Goal: Navigation & Orientation: Find specific page/section

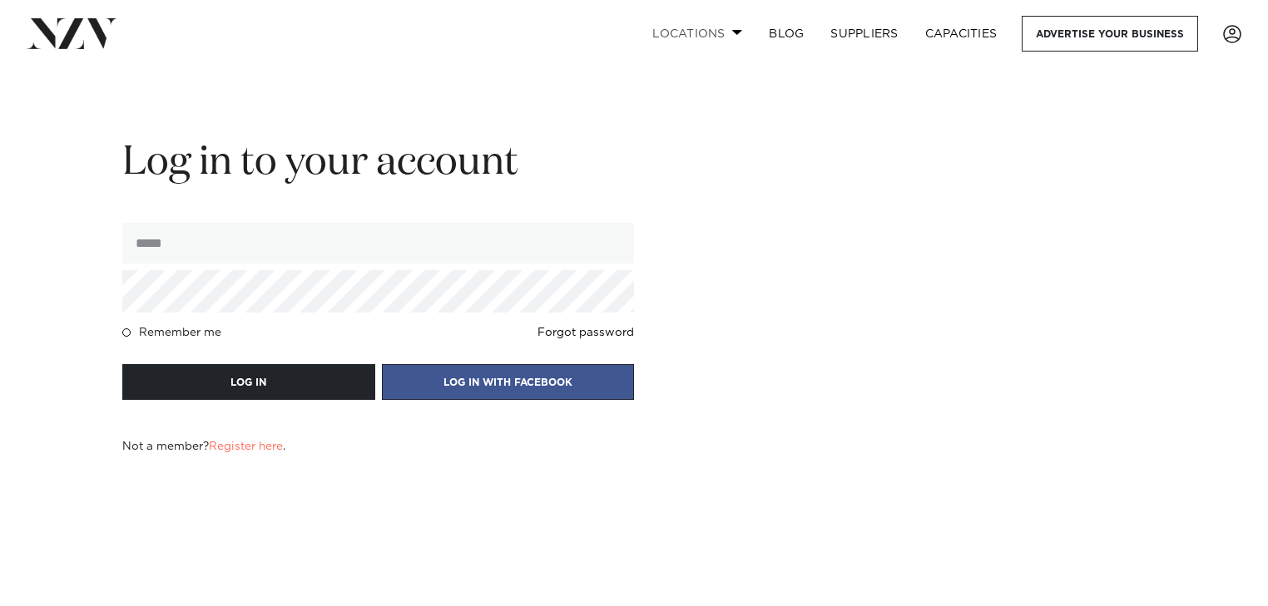
type input "**********"
click at [719, 33] on link "Locations" at bounding box center [697, 34] width 116 height 36
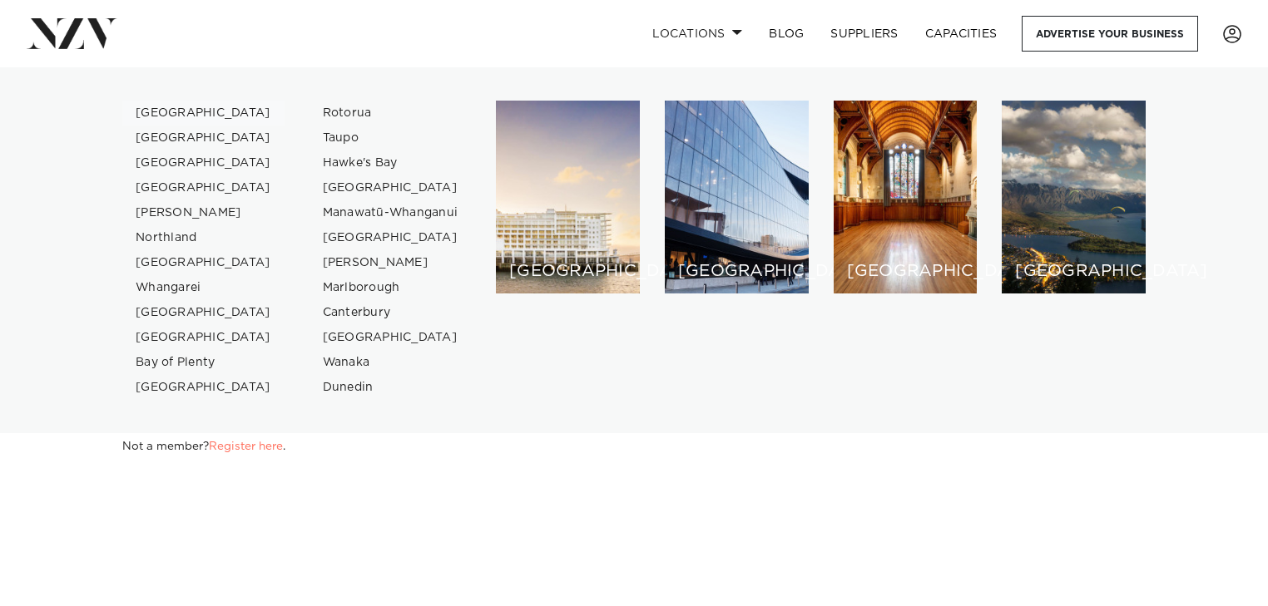
click at [176, 106] on link "[GEOGRAPHIC_DATA]" at bounding box center [203, 113] width 162 height 25
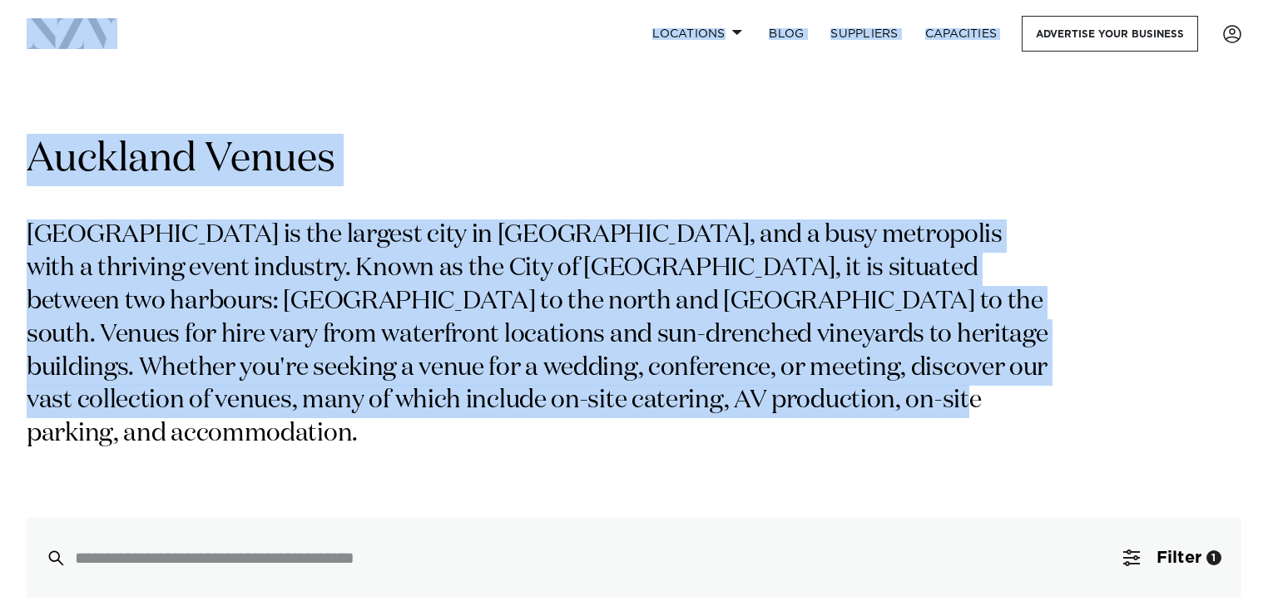
drag, startPoint x: 789, startPoint y: 399, endPoint x: 17, endPoint y: 66, distance: 840.7
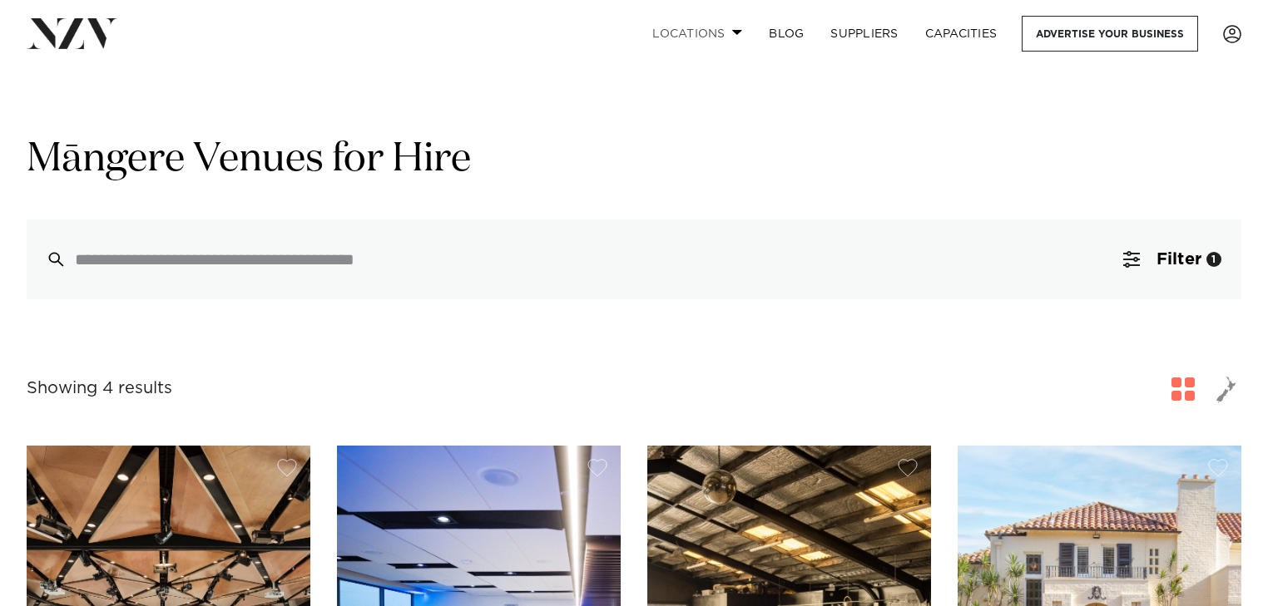
click at [695, 37] on link "Locations" at bounding box center [697, 34] width 116 height 36
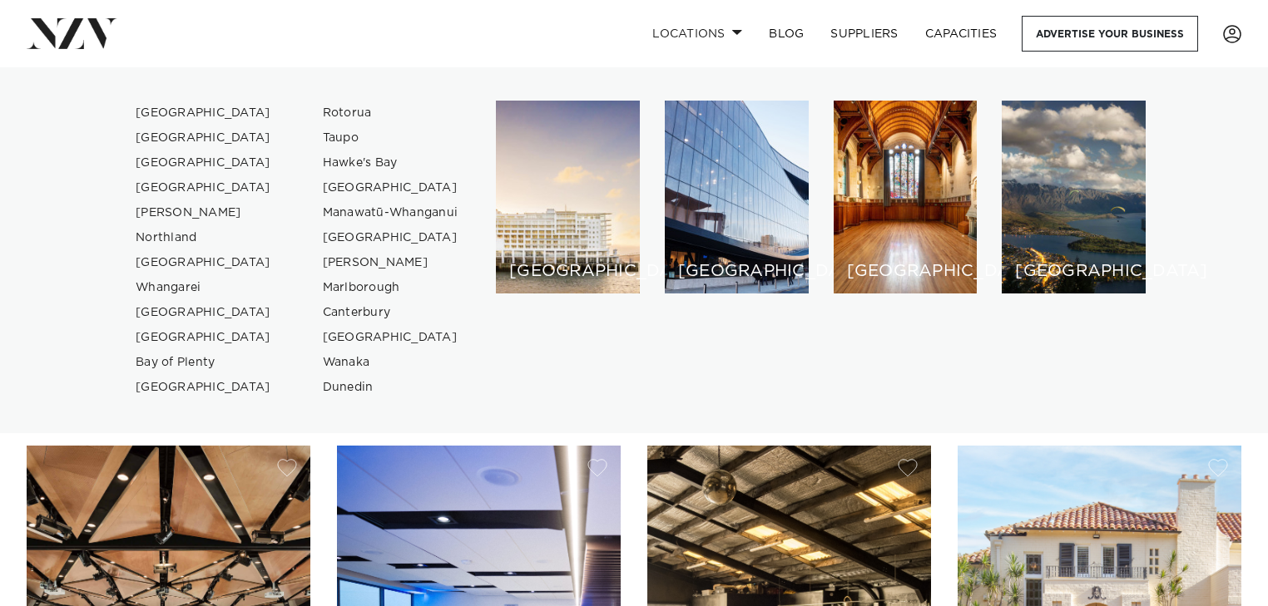
click at [84, 101] on div "Auckland Wellington Christchurch Queenstown Hamilton Northland Bay of Islands W…" at bounding box center [633, 251] width 1241 height 300
